Goal: Information Seeking & Learning: Find contact information

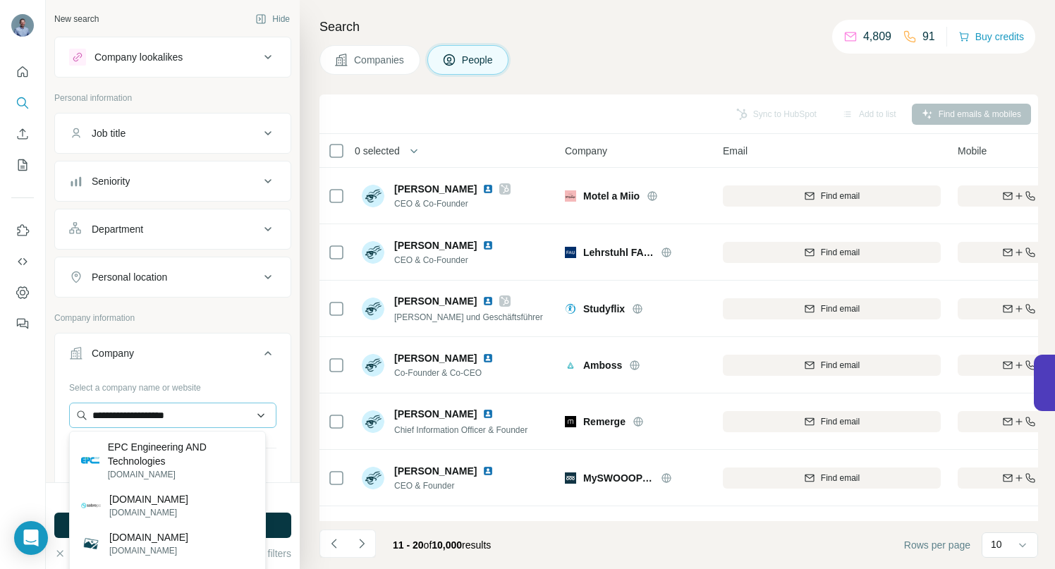
drag, startPoint x: 218, startPoint y: 418, endPoint x: 82, endPoint y: 418, distance: 136.2
click at [82, 418] on input "**********" at bounding box center [172, 415] width 207 height 25
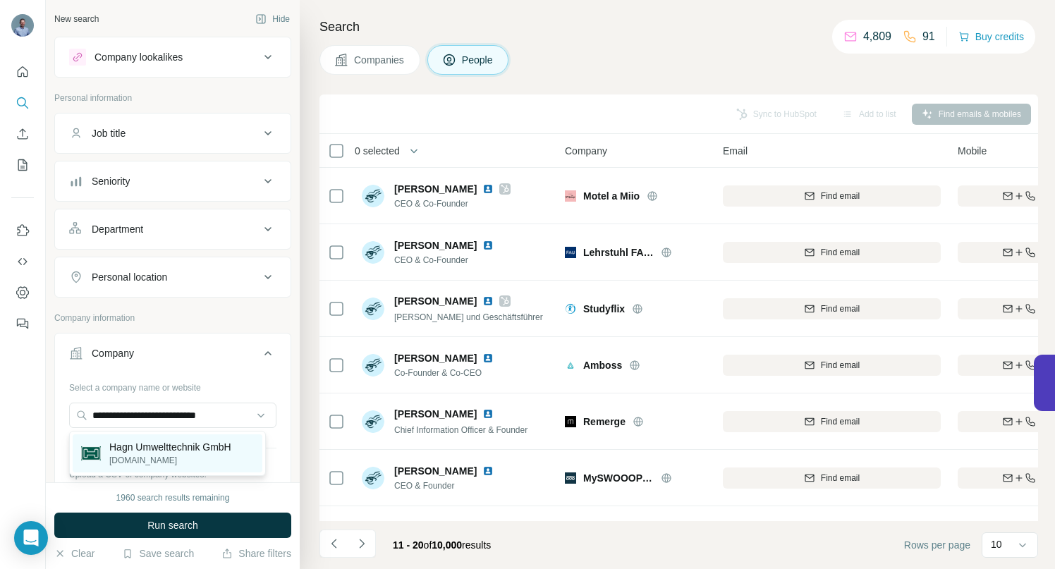
type input "**********"
click at [143, 459] on p "[DOMAIN_NAME]" at bounding box center [170, 460] width 122 height 13
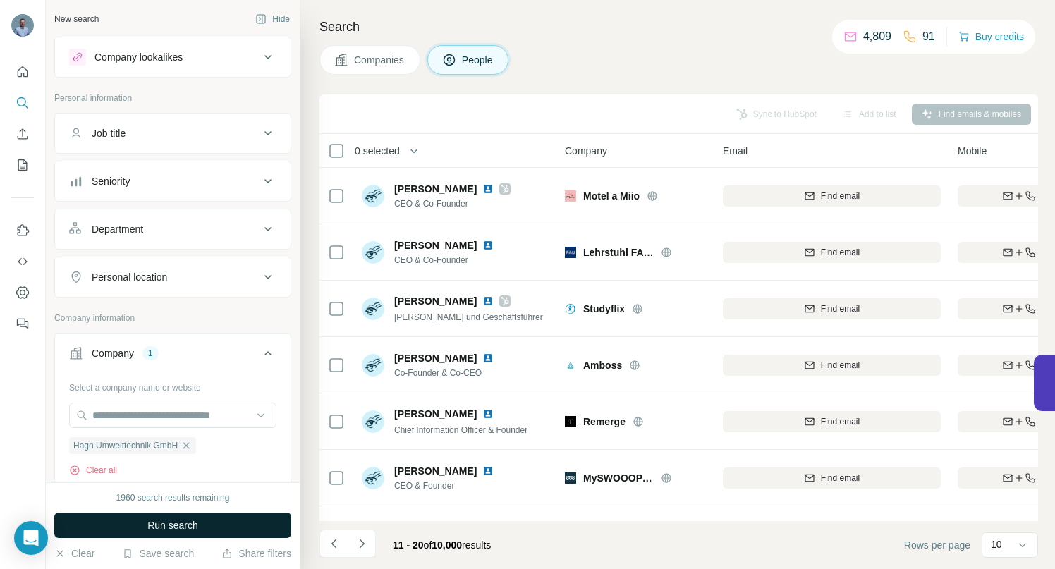
click at [199, 520] on button "Run search" at bounding box center [172, 525] width 237 height 25
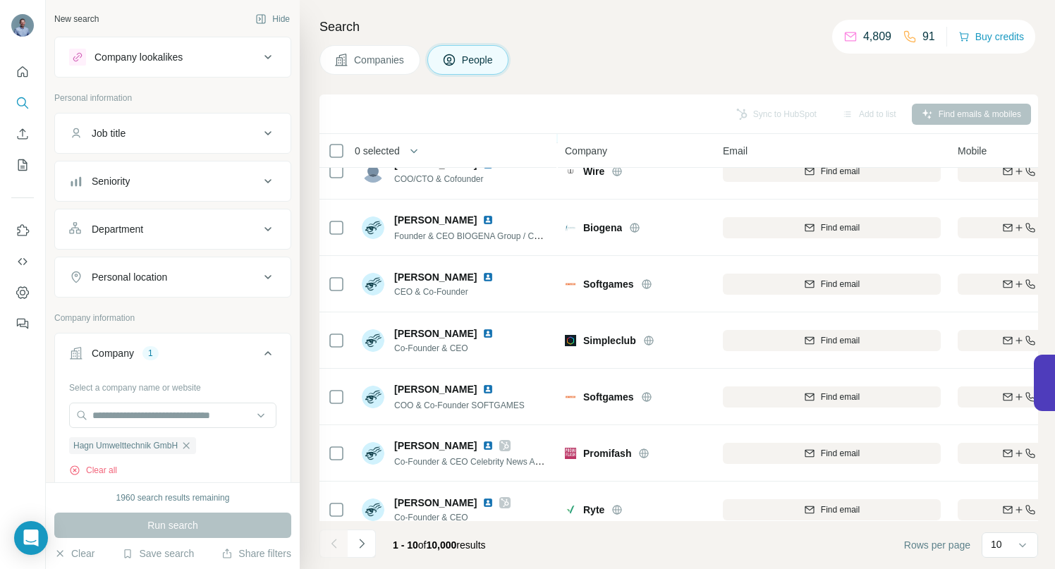
scroll to position [219, 0]
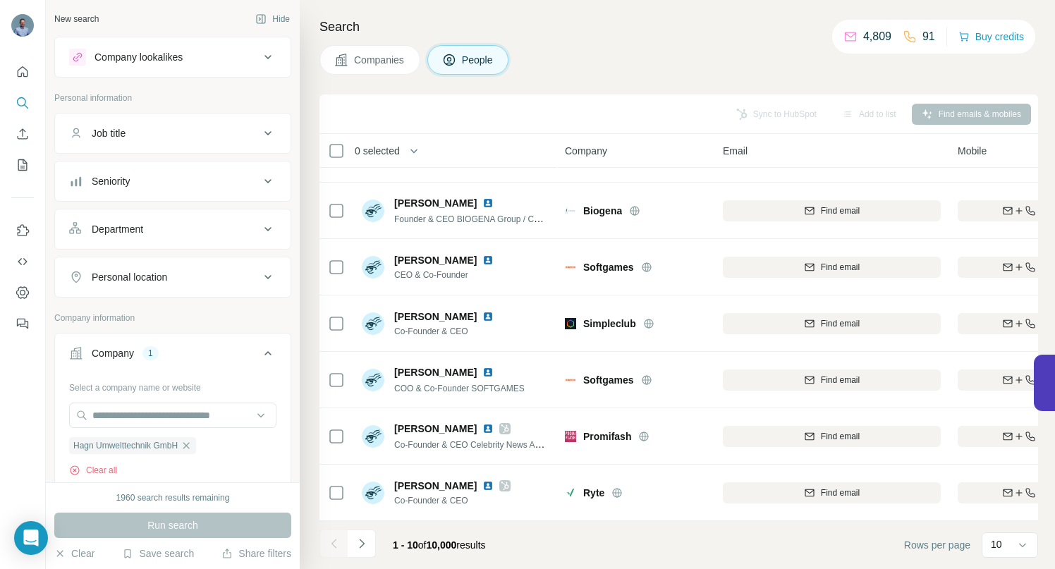
click at [152, 514] on div "Run search" at bounding box center [172, 525] width 237 height 25
click at [154, 519] on div "Run search" at bounding box center [172, 525] width 237 height 25
click at [149, 444] on span "Hagn Umwelttechnik GmbH" at bounding box center [125, 446] width 104 height 13
click at [152, 524] on div "Run search" at bounding box center [172, 525] width 237 height 25
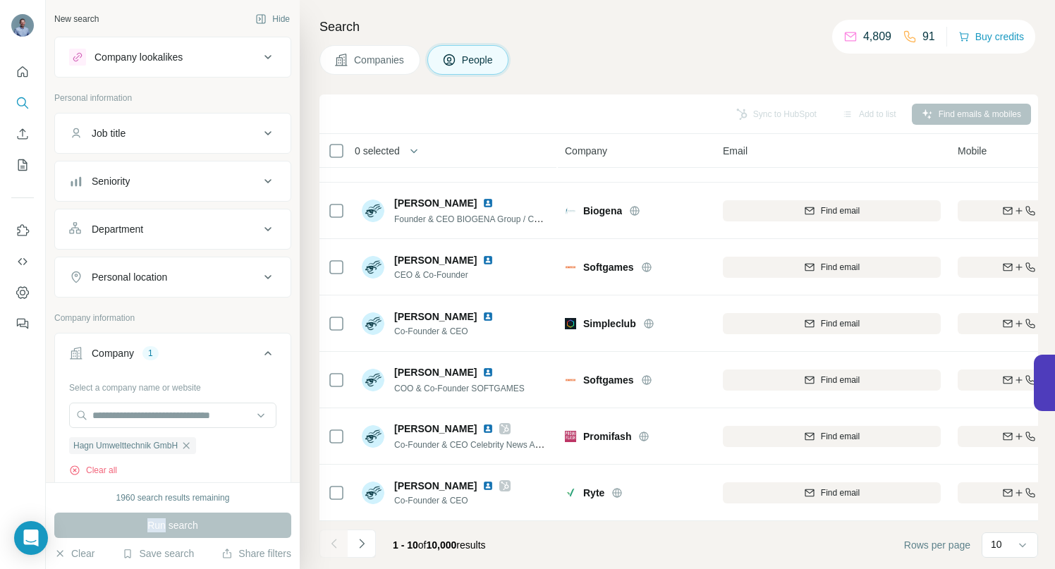
click at [152, 524] on div "Run search" at bounding box center [172, 525] width 237 height 25
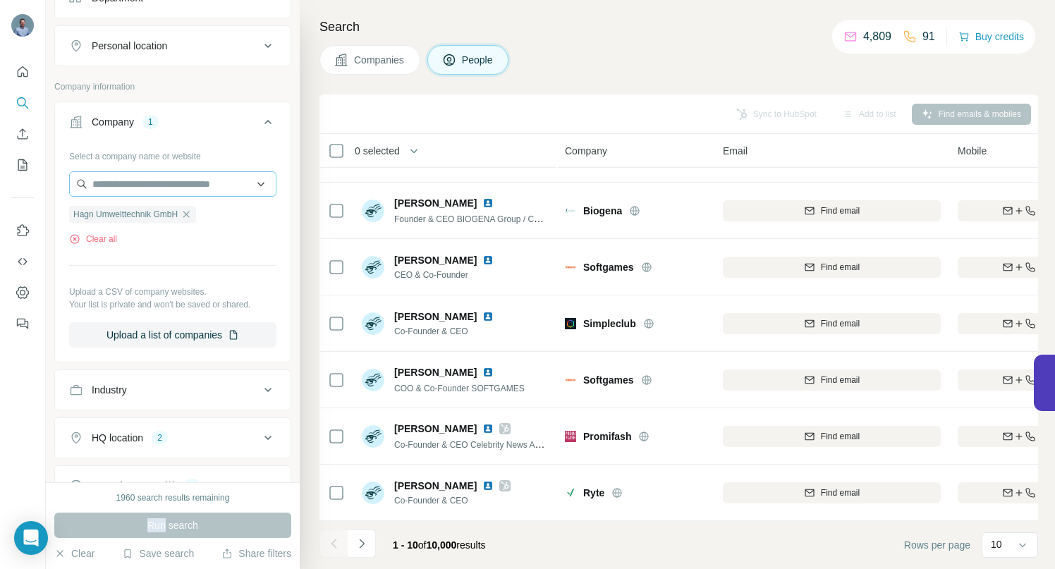
scroll to position [440, 0]
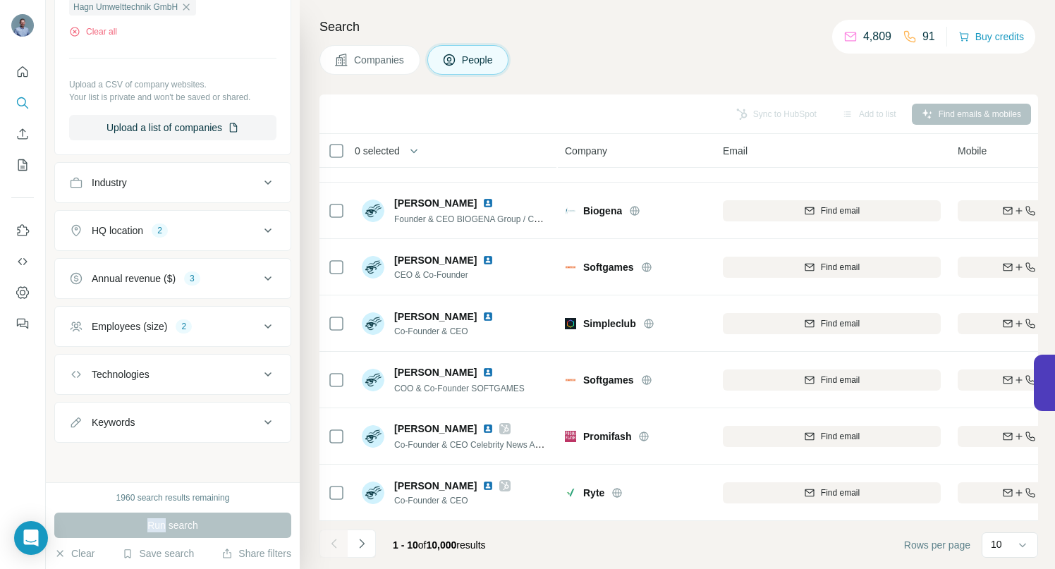
click at [260, 230] on icon at bounding box center [268, 230] width 17 height 17
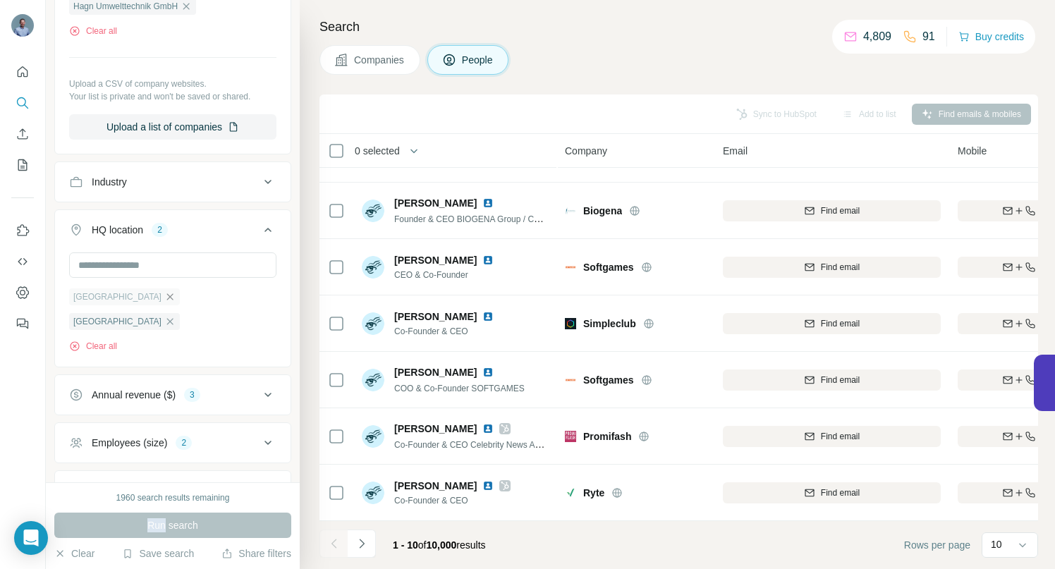
click at [164, 295] on icon "button" at bounding box center [169, 296] width 11 height 11
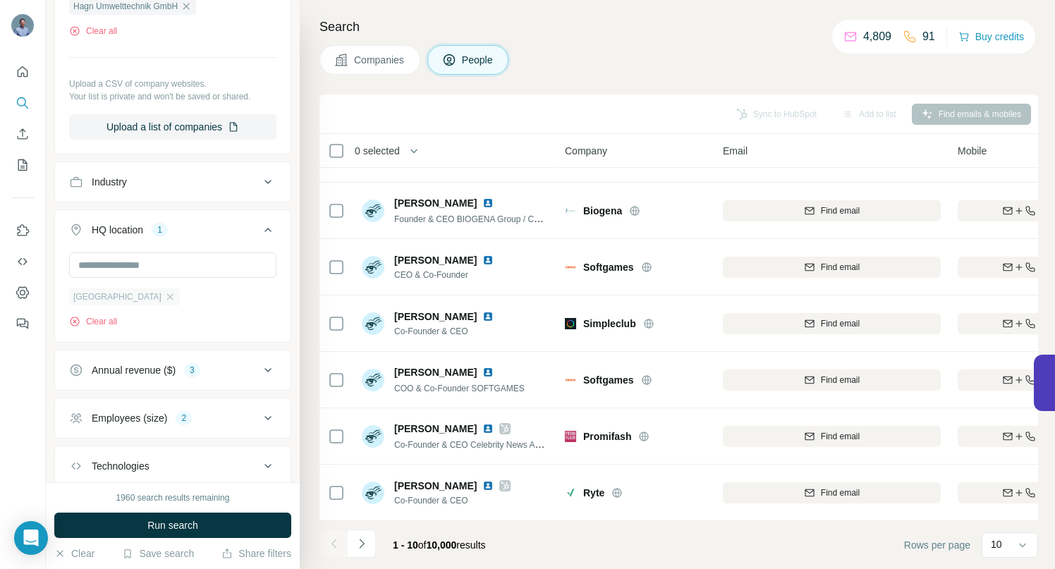
click at [164, 296] on icon "button" at bounding box center [169, 296] width 11 height 11
click at [260, 319] on icon at bounding box center [268, 320] width 17 height 17
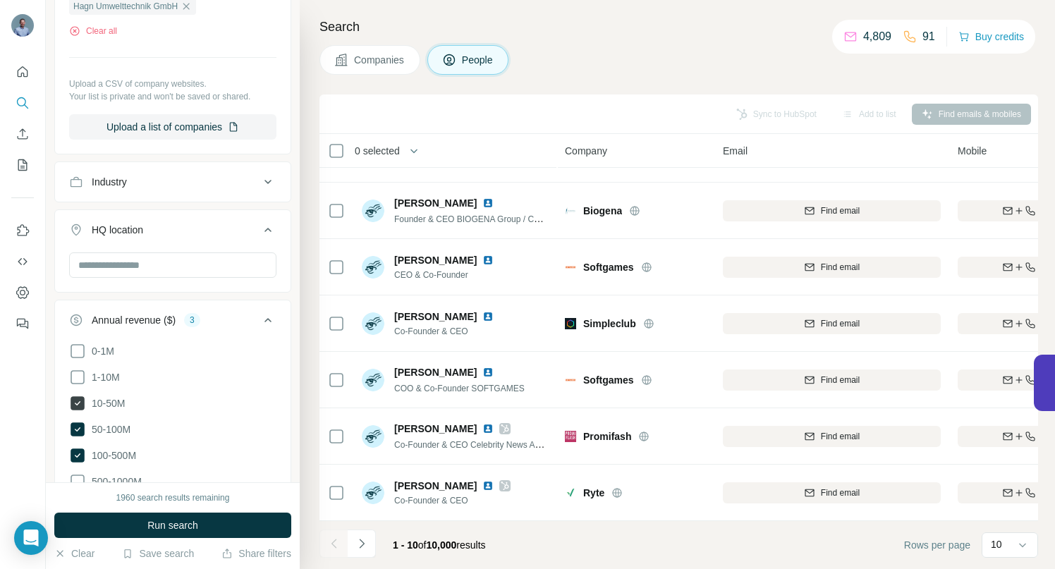
click at [78, 402] on icon at bounding box center [78, 403] width 6 height 4
click at [78, 423] on icon at bounding box center [78, 430] width 14 height 14
click at [80, 450] on icon at bounding box center [78, 456] width 14 height 14
click at [52, 294] on div "New search Hide Company lookalikes Personal information Job title Seniority Dep…" at bounding box center [173, 241] width 254 height 483
click at [52, 444] on div "New search Hide Company lookalikes Personal information Job title Seniority Dep…" at bounding box center [173, 241] width 254 height 483
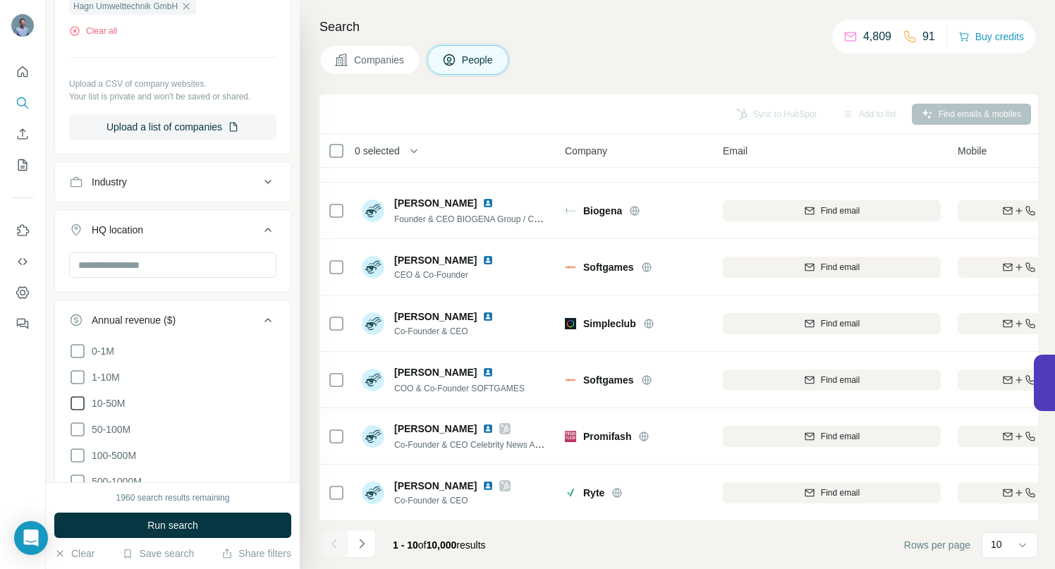
click at [260, 319] on icon at bounding box center [268, 320] width 17 height 17
click at [260, 369] on icon at bounding box center [268, 368] width 17 height 17
click at [80, 476] on icon at bounding box center [78, 478] width 14 height 14
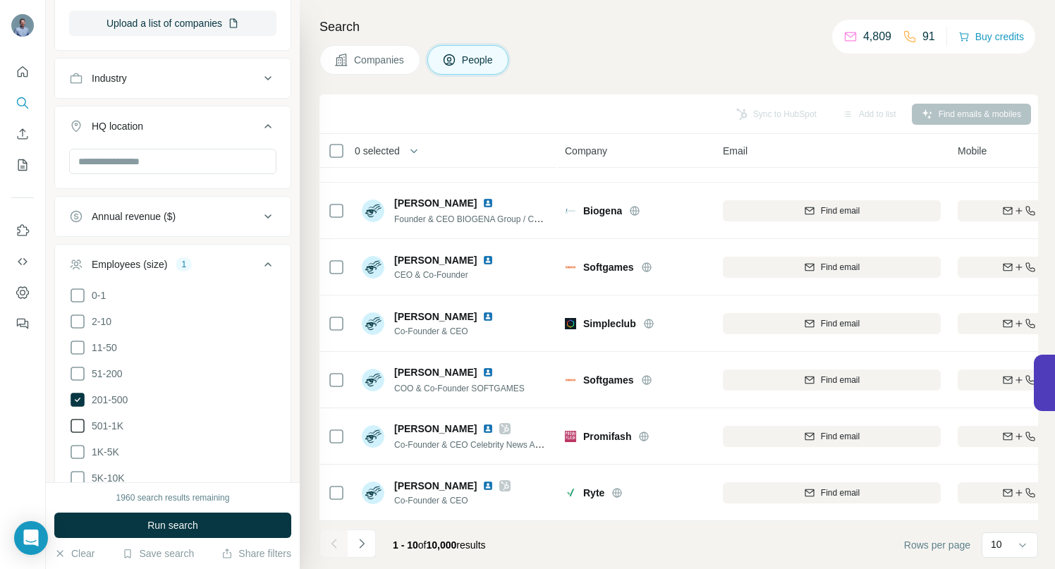
scroll to position [545, 0]
click at [79, 392] on icon at bounding box center [78, 399] width 14 height 14
click at [127, 519] on button "Run search" at bounding box center [172, 525] width 237 height 25
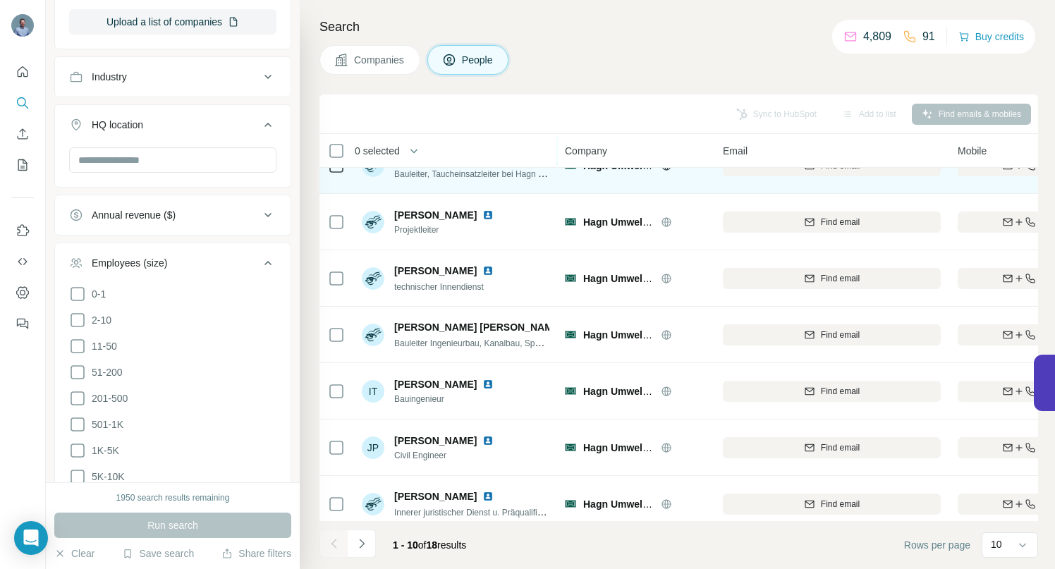
scroll to position [219, 0]
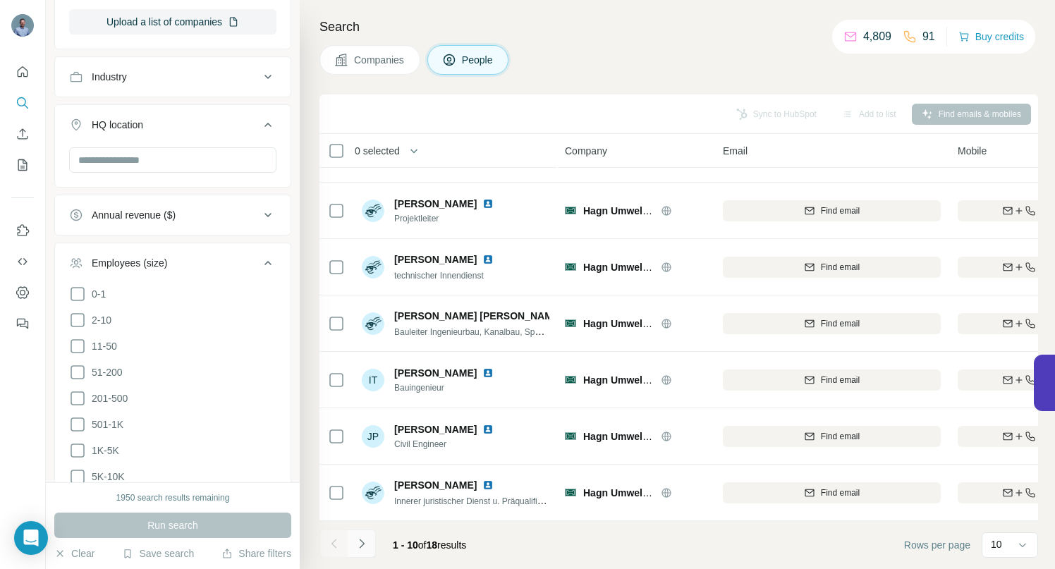
click at [366, 545] on icon "Navigate to next page" at bounding box center [362, 544] width 14 height 14
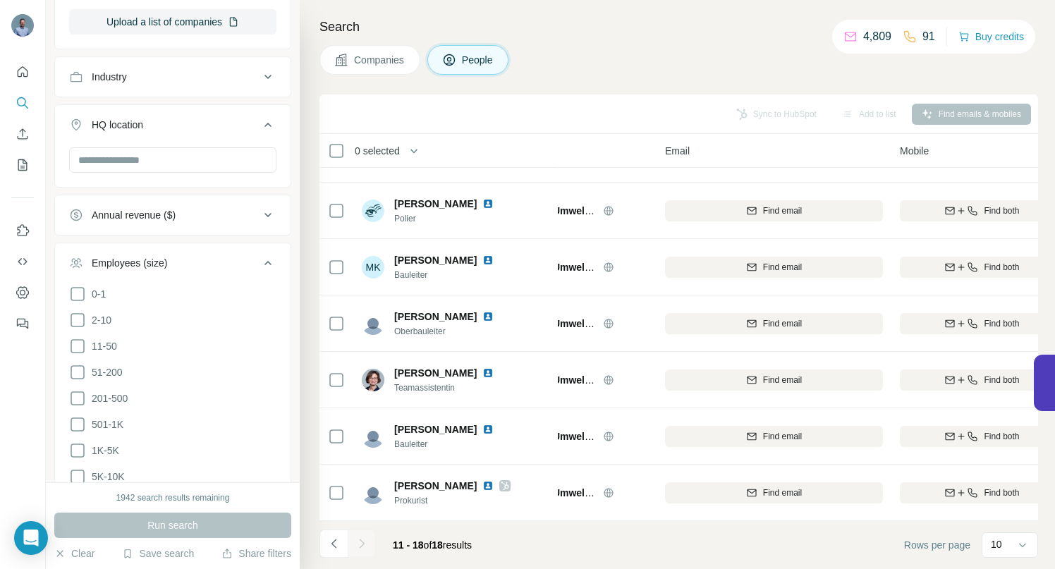
scroll to position [106, 0]
